Goal: Task Accomplishment & Management: Manage account settings

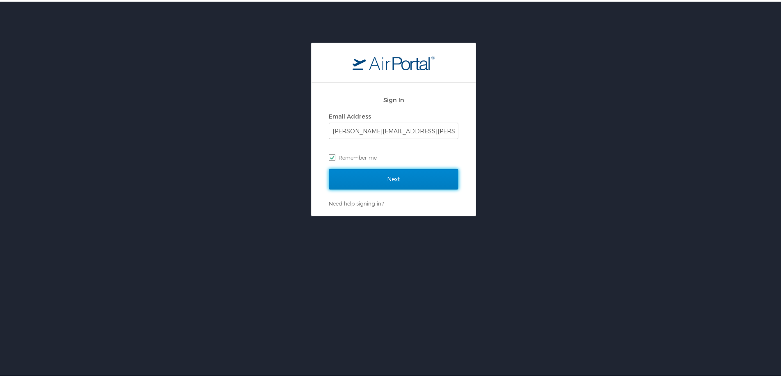
click at [369, 176] on input "Next" at bounding box center [394, 177] width 130 height 20
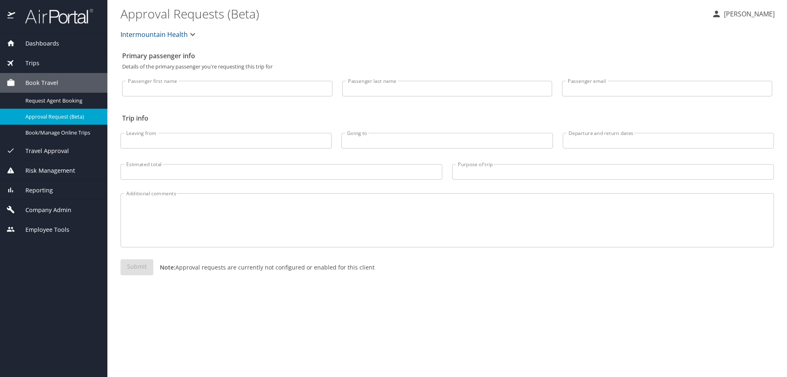
click at [54, 209] on span "Company Admin" at bounding box center [43, 209] width 56 height 9
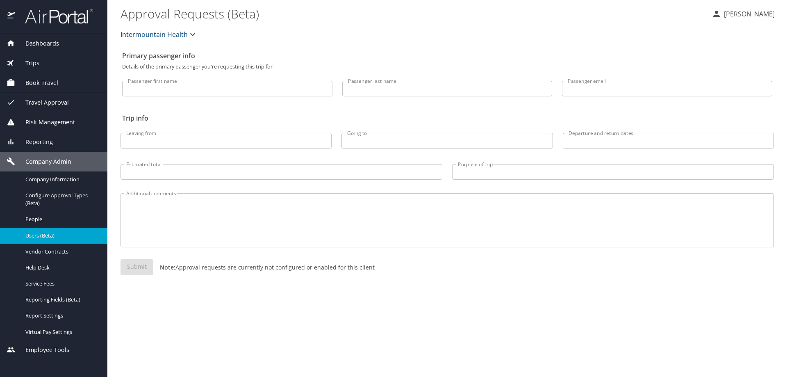
click at [45, 234] on span "Users (Beta)" at bounding box center [61, 236] width 72 height 8
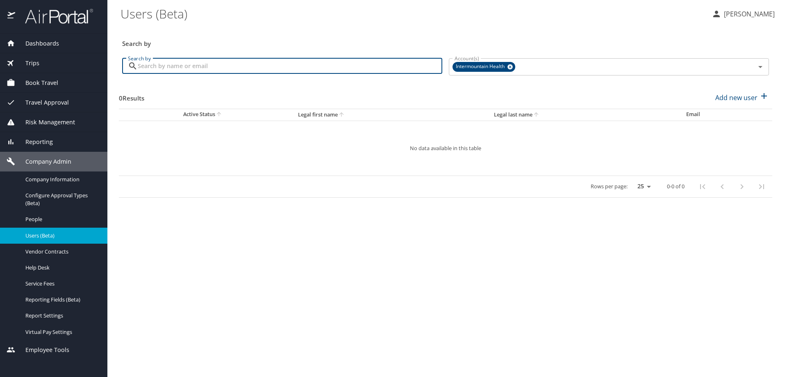
click at [144, 66] on input "Search by" at bounding box center [290, 66] width 305 height 16
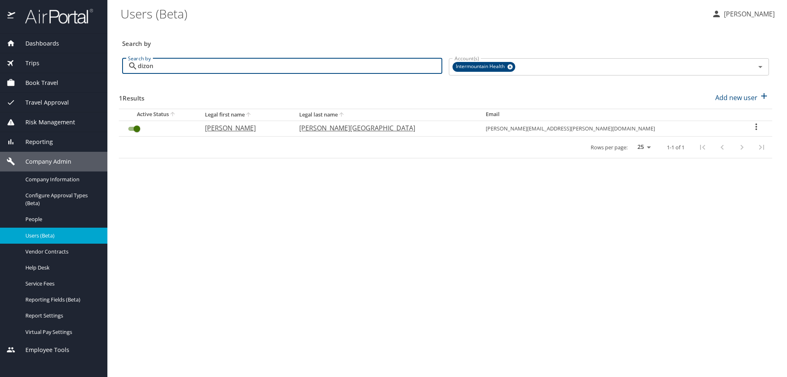
type input "dizon"
click at [751, 126] on icon "User Search Table" at bounding box center [756, 127] width 10 height 10
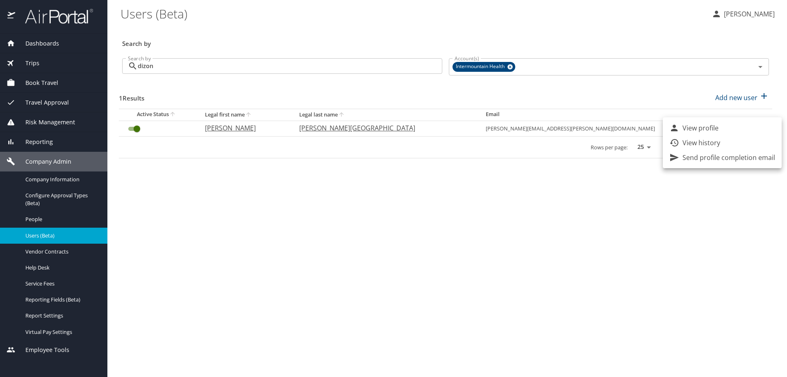
click at [747, 126] on li "View profile" at bounding box center [722, 128] width 119 height 15
select select "US"
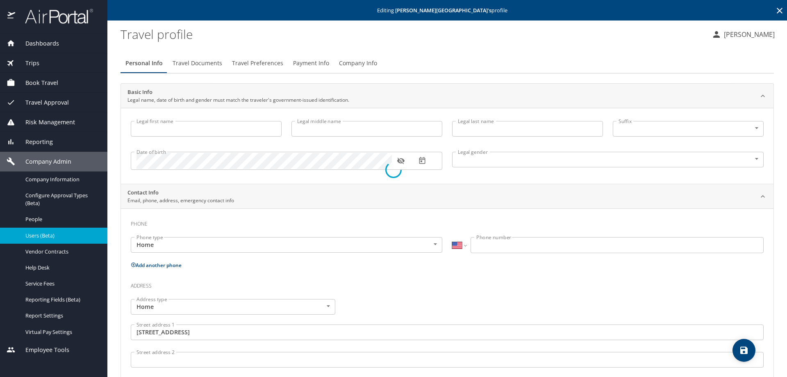
type input "[PERSON_NAME]"
type input "[PERSON_NAME][GEOGRAPHIC_DATA]"
type input "[DEMOGRAPHIC_DATA]"
type input "[PERSON_NAME]"
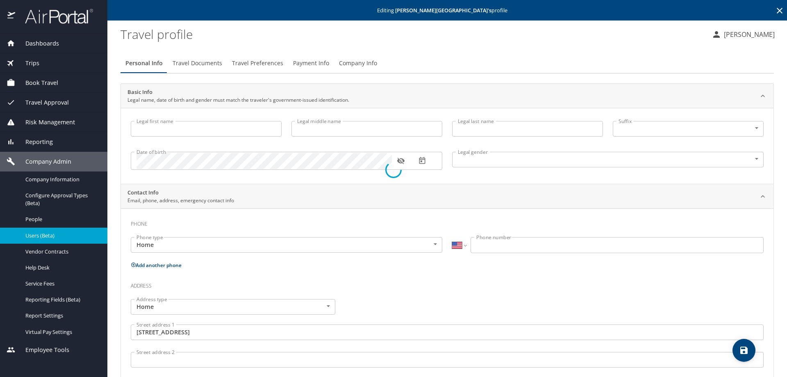
type input "[PERSON_NAME]"
type input "[PHONE_NUMBER]"
type input "[GEOGRAPHIC_DATA]"
type input "[US_STATE]"
type input "[GEOGRAPHIC_DATA]"
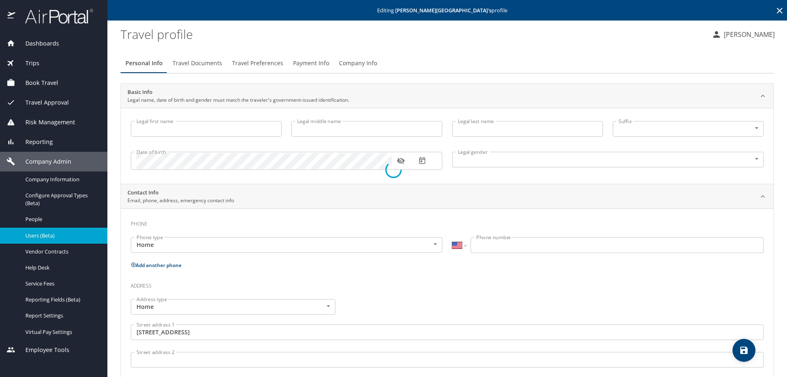
type input "[US_STATE]"
type input "[GEOGRAPHIC_DATA]"
type input "[US_STATE]"
select select "US"
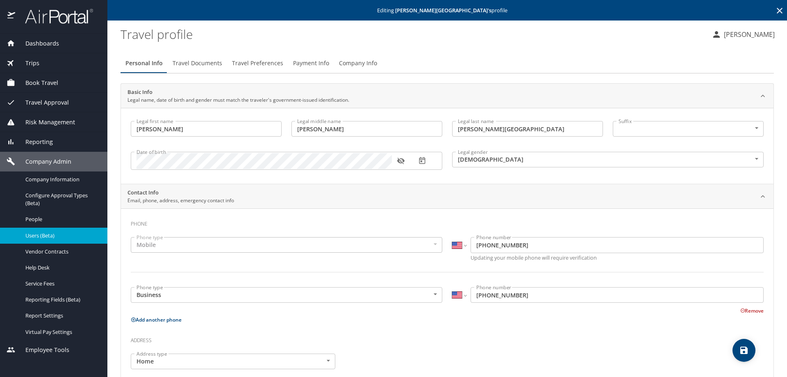
click at [351, 63] on span "Company Info" at bounding box center [358, 63] width 38 height 10
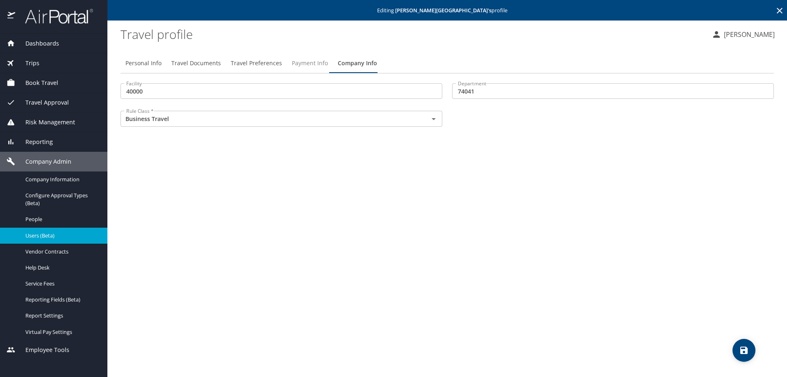
click at [308, 65] on span "Payment Info" at bounding box center [310, 63] width 36 height 10
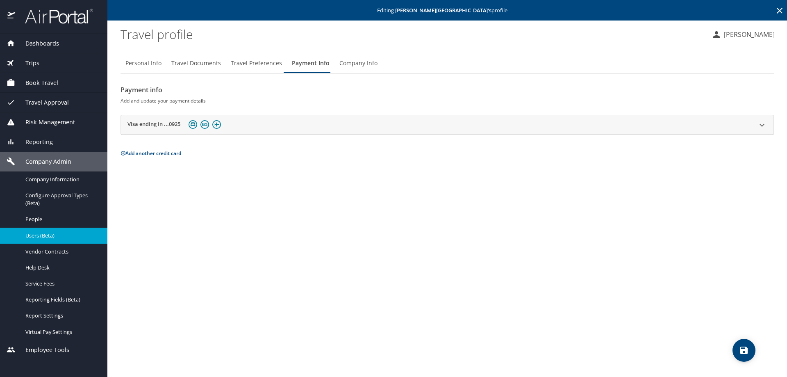
click at [249, 125] on div "Visa ending in ...0925" at bounding box center [439, 124] width 625 height 13
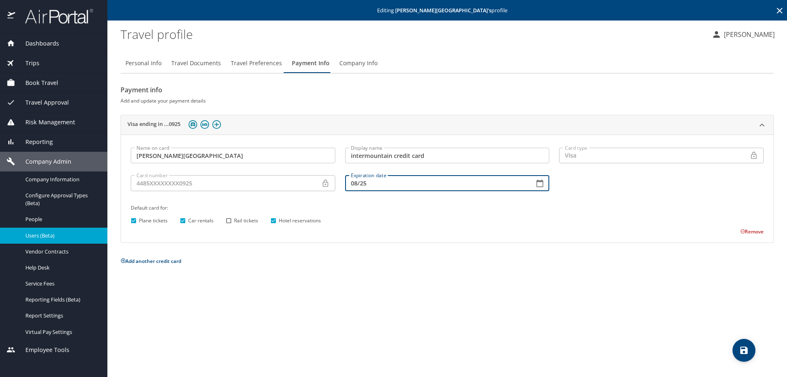
click at [396, 181] on input "08/25" at bounding box center [436, 183] width 183 height 16
type input "08/29"
click at [749, 346] on icon "save" at bounding box center [744, 350] width 10 height 10
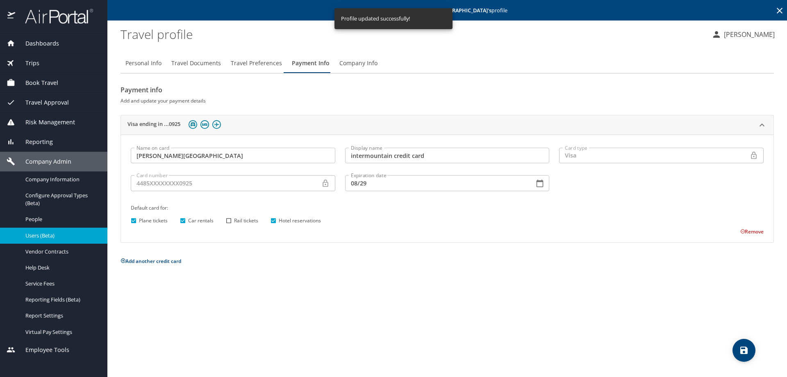
click at [778, 8] on icon at bounding box center [780, 11] width 10 height 10
